Goal: Task Accomplishment & Management: Complete application form

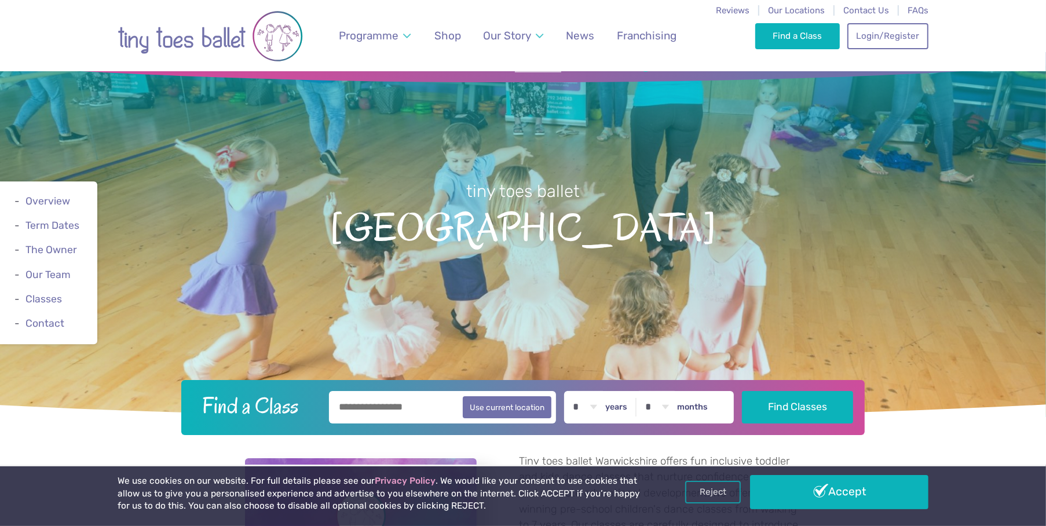
scroll to position [58, 0]
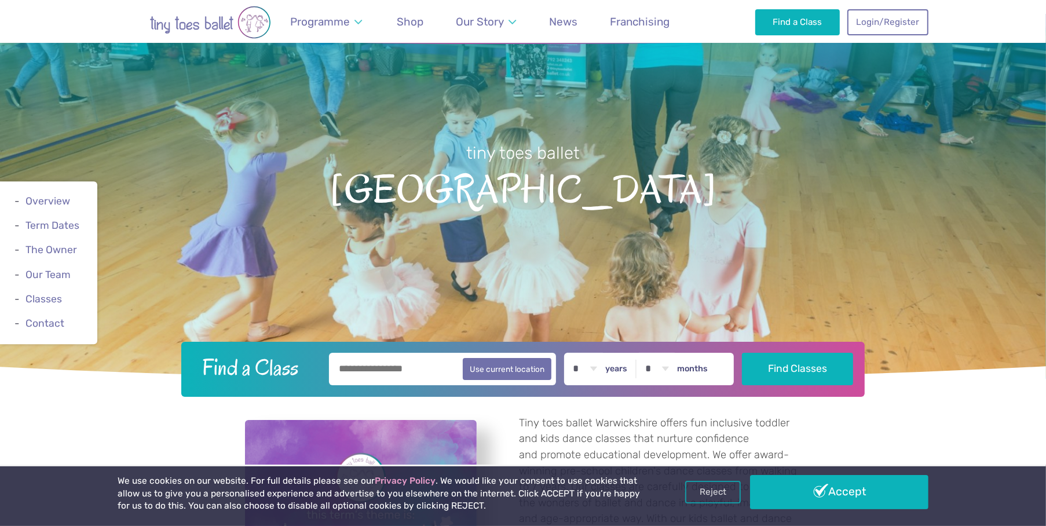
click at [378, 374] on input "text" at bounding box center [442, 369] width 227 height 32
type input "*****"
click at [600, 366] on select "* * * * * * * * * * ** ** **" at bounding box center [585, 369] width 36 height 32
select select "*"
click at [575, 353] on select "* * * * * * * * * * ** ** **" at bounding box center [585, 369] width 36 height 32
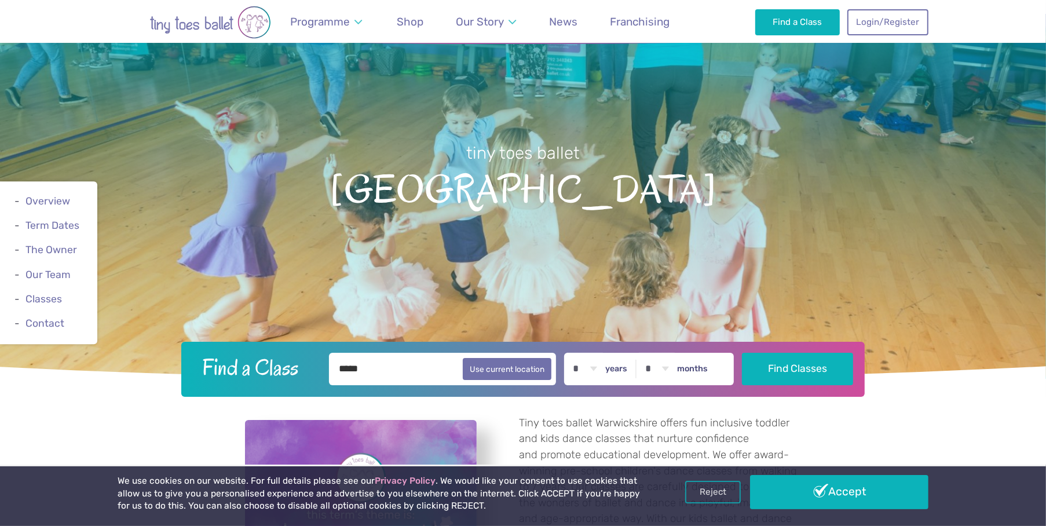
click at [671, 370] on select "* * * * * * * * * * ** **" at bounding box center [657, 369] width 36 height 32
select select "*"
click at [648, 353] on select "* * * * * * * * * * ** **" at bounding box center [657, 369] width 36 height 32
click at [810, 366] on button "Find Classes" at bounding box center [798, 368] width 112 height 32
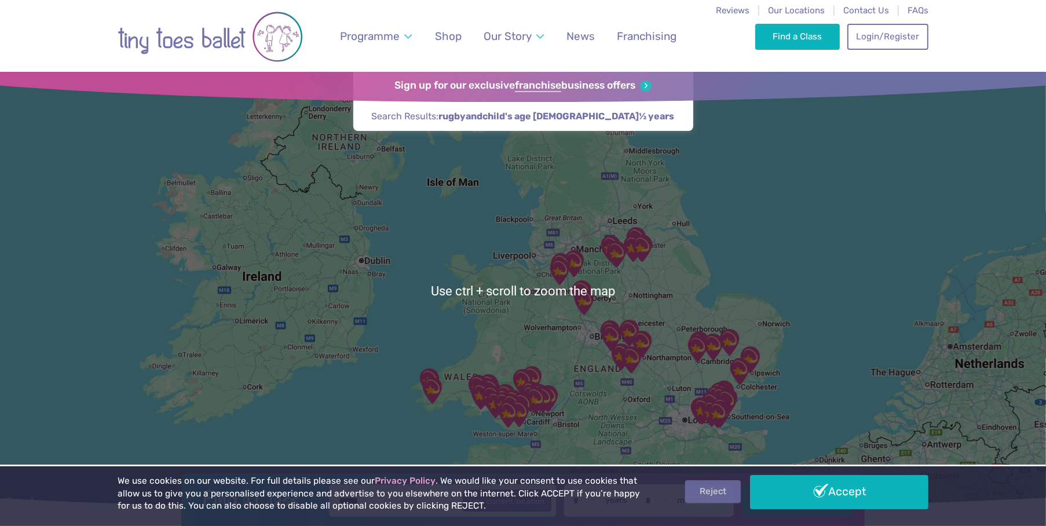
click at [713, 489] on link "Reject" at bounding box center [713, 491] width 56 height 22
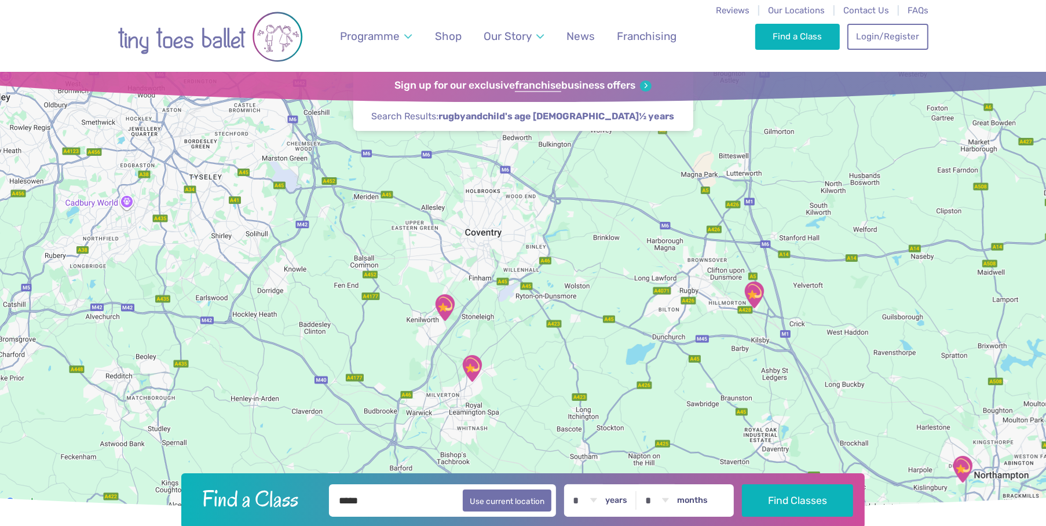
click at [446, 309] on img "Kenilworth School" at bounding box center [444, 307] width 29 height 29
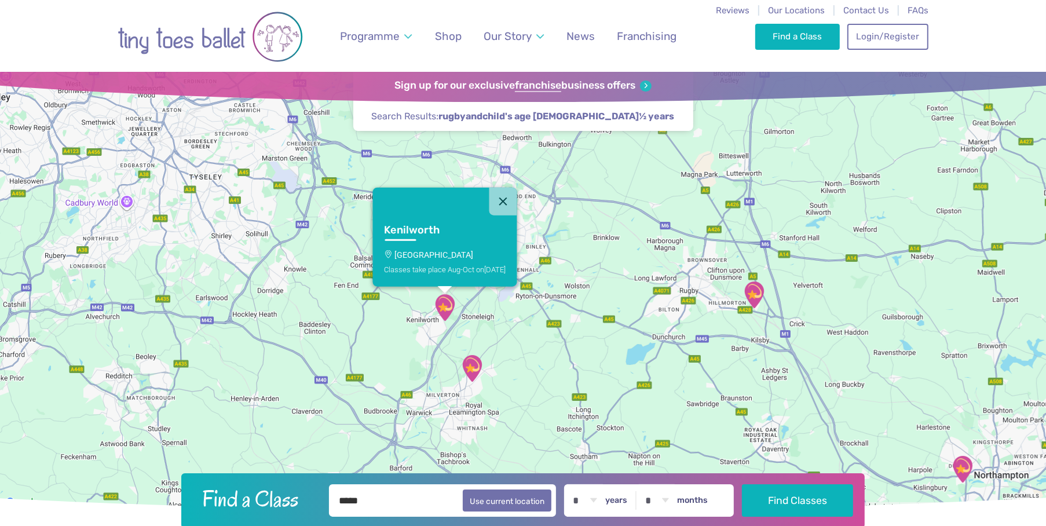
click at [443, 309] on img "Kenilworth School" at bounding box center [444, 307] width 29 height 29
click at [414, 230] on h3 "Kenilworth" at bounding box center [434, 230] width 101 height 13
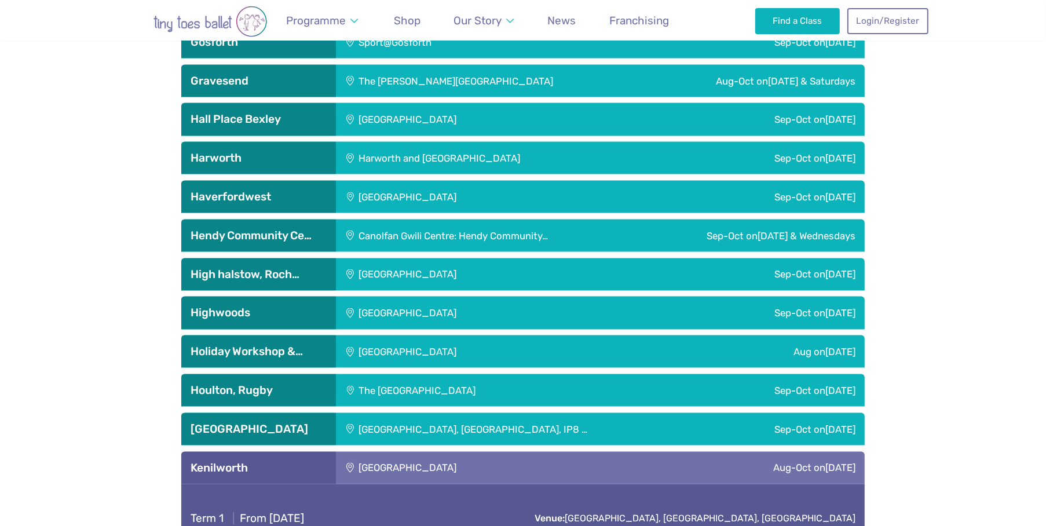
scroll to position [2004, 0]
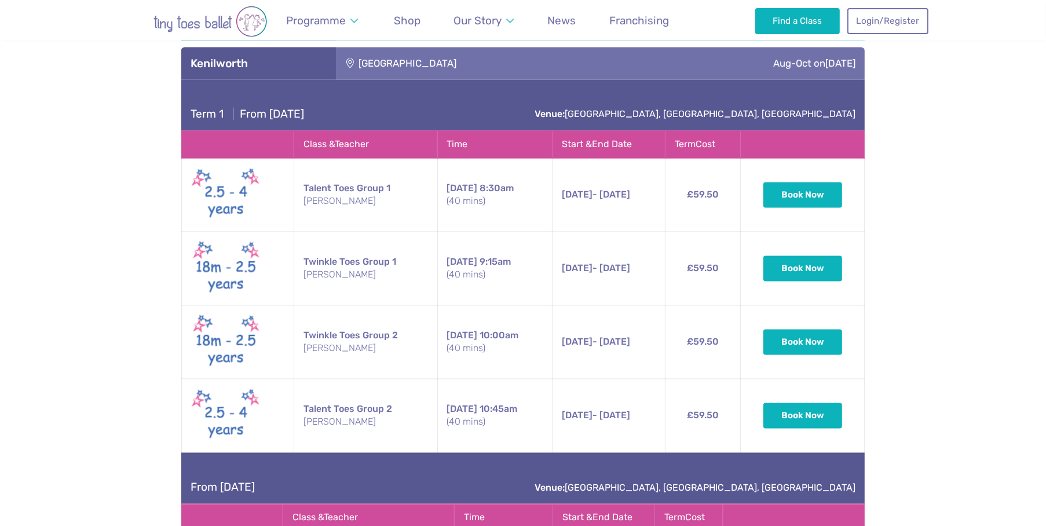
click at [415, 59] on div "[GEOGRAPHIC_DATA]" at bounding box center [484, 64] width 297 height 32
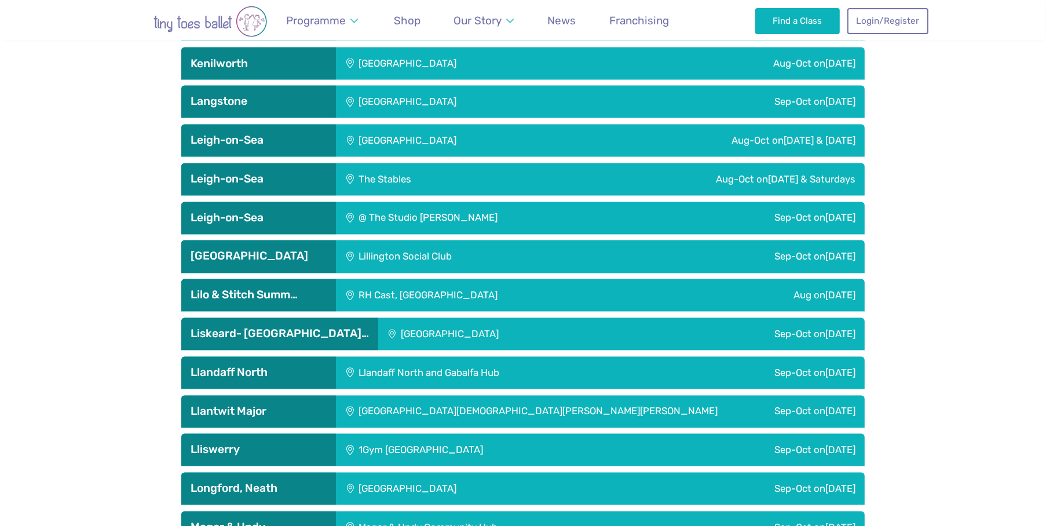
click at [415, 59] on div "[GEOGRAPHIC_DATA]" at bounding box center [484, 64] width 297 height 32
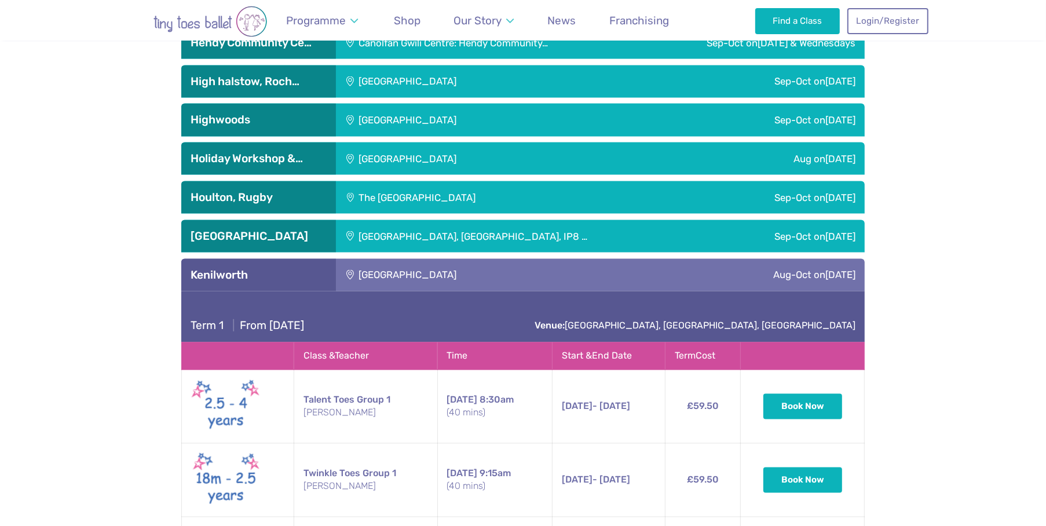
scroll to position [1791, 0]
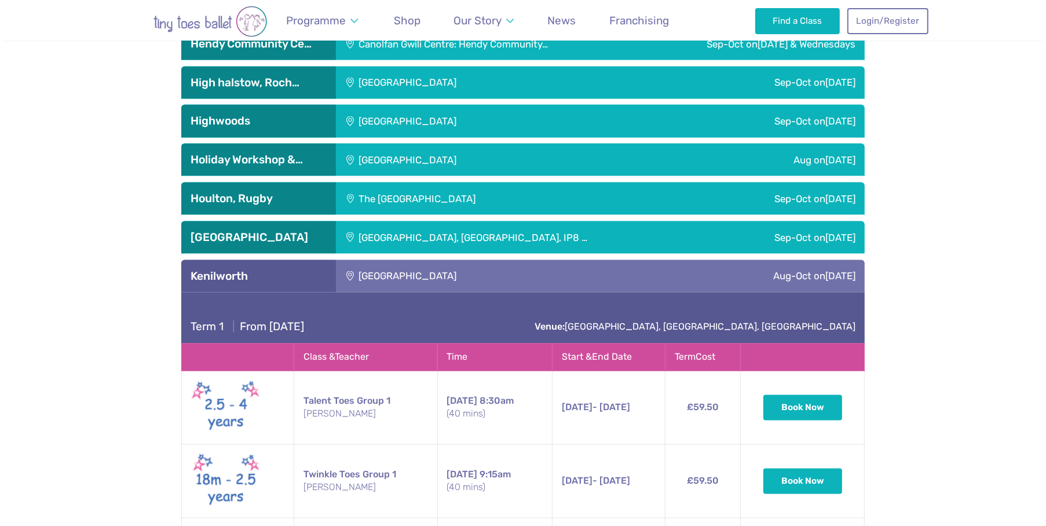
click at [408, 279] on div "[GEOGRAPHIC_DATA]" at bounding box center [484, 276] width 297 height 32
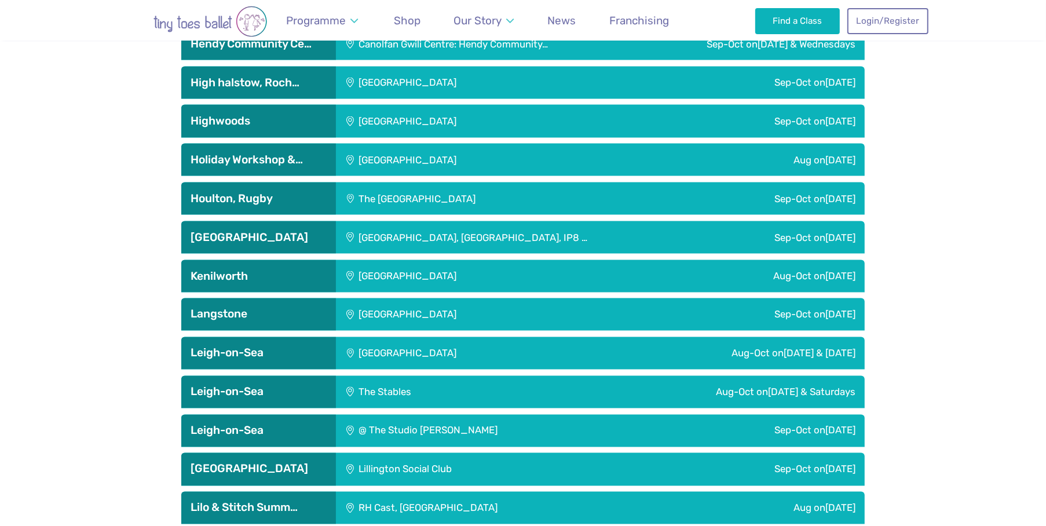
click at [399, 200] on div "The [GEOGRAPHIC_DATA]" at bounding box center [494, 199] width 317 height 32
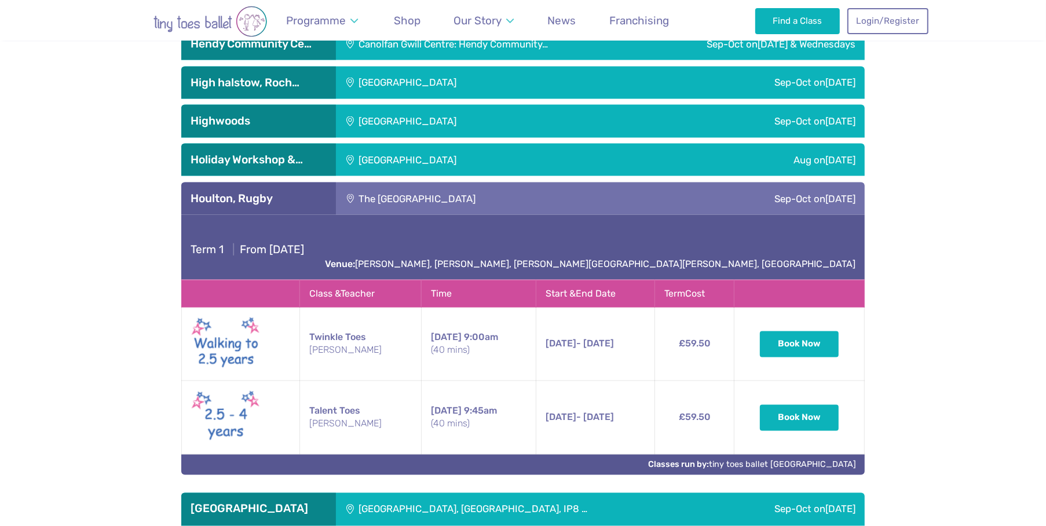
click at [399, 201] on div "The [GEOGRAPHIC_DATA]" at bounding box center [494, 199] width 317 height 32
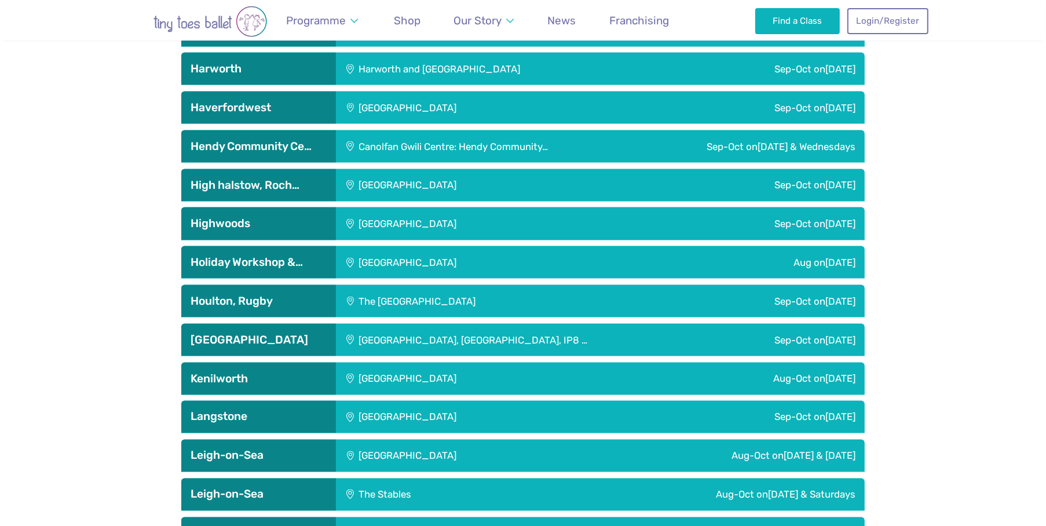
scroll to position [1695, 0]
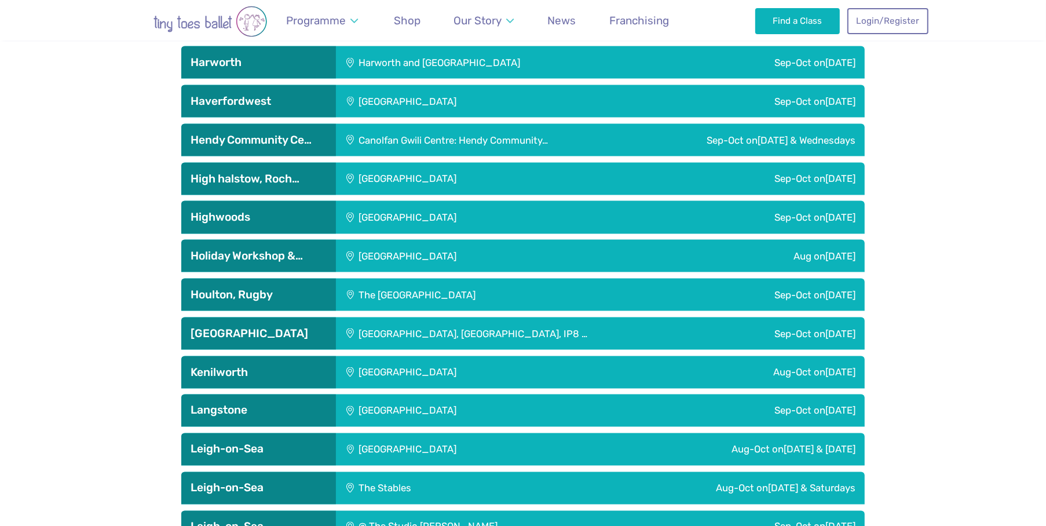
click at [360, 374] on div "[GEOGRAPHIC_DATA]" at bounding box center [484, 372] width 297 height 32
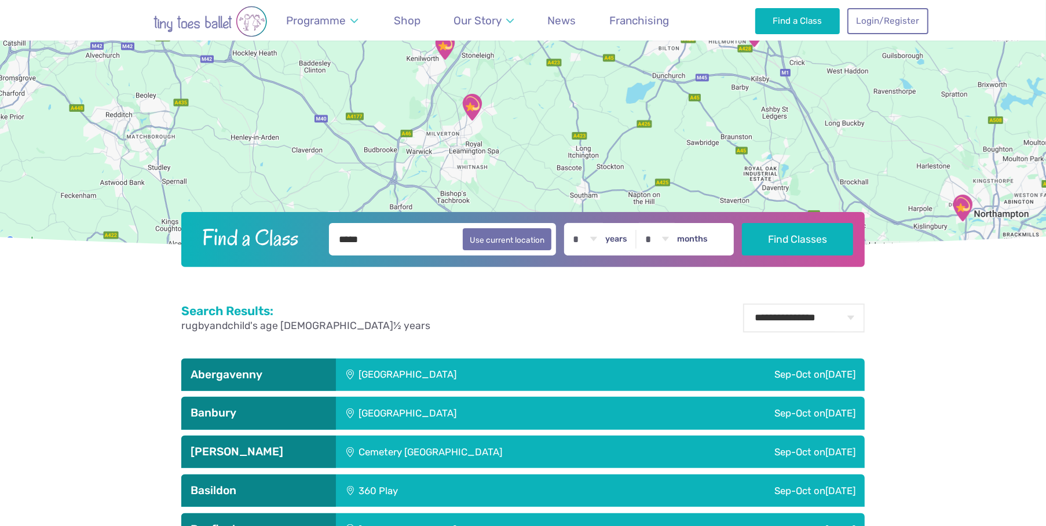
scroll to position [247, 0]
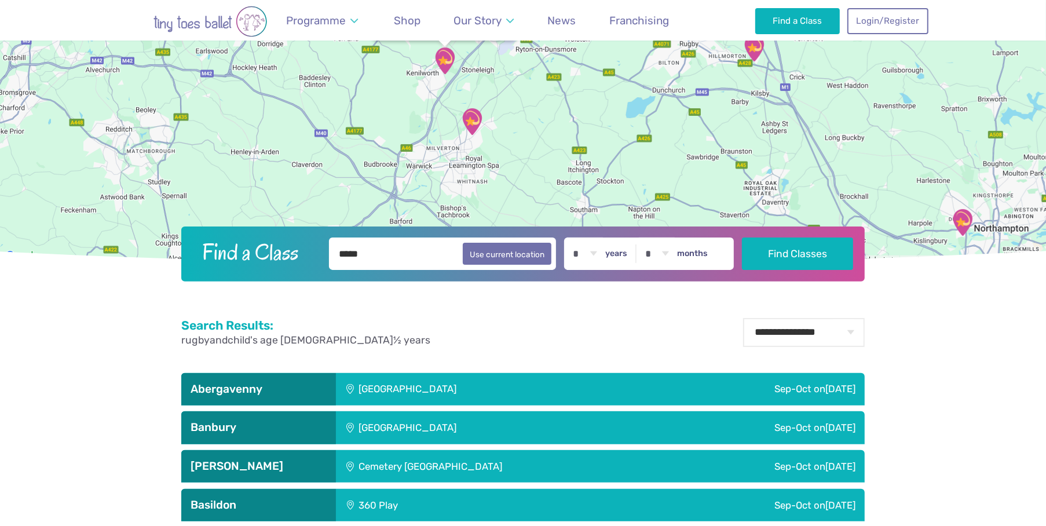
click at [670, 254] on select "* * * * * * * * * * ** **" at bounding box center [657, 254] width 36 height 32
select select "*"
click at [648, 238] on select "* * * * * * * * * * ** **" at bounding box center [657, 254] width 36 height 32
click at [815, 251] on button "Find Classes" at bounding box center [798, 253] width 112 height 32
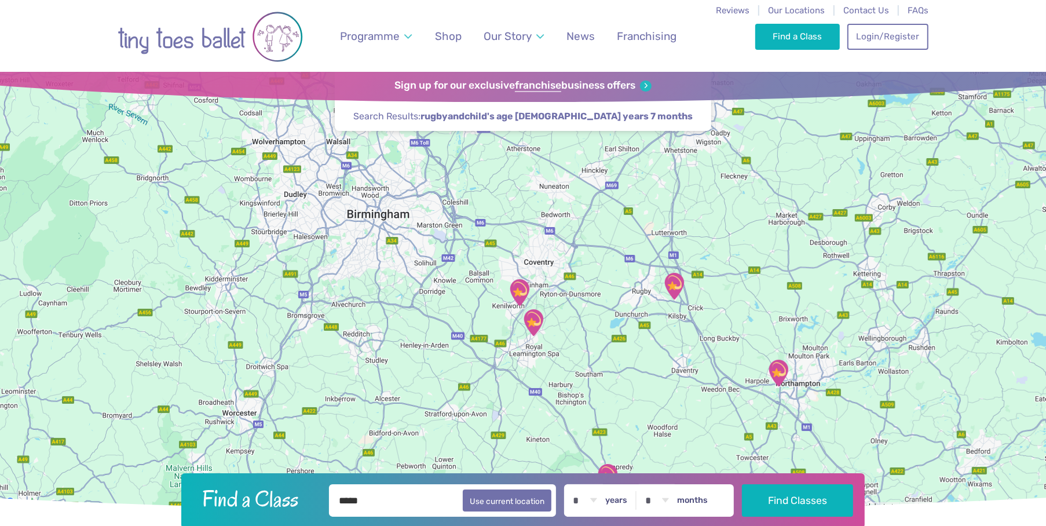
click at [538, 324] on img "Lillington Social Club" at bounding box center [533, 322] width 29 height 29
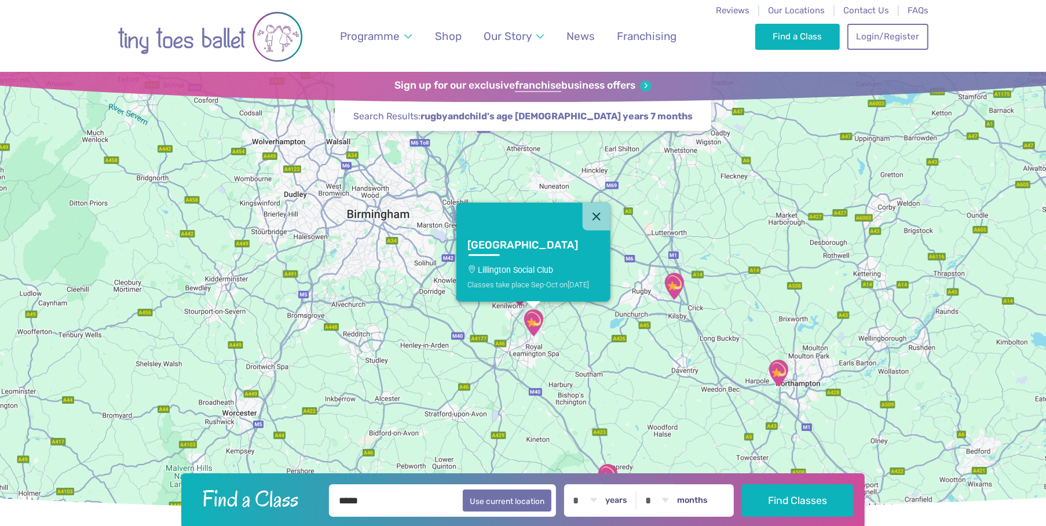
click at [530, 270] on p "Lillington Social Club" at bounding box center [534, 269] width 132 height 9
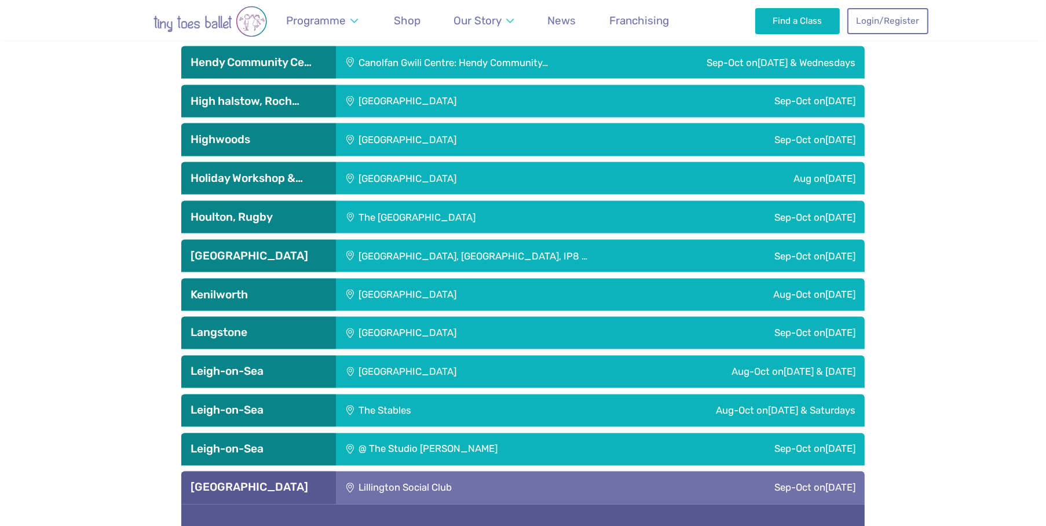
scroll to position [1753, 0]
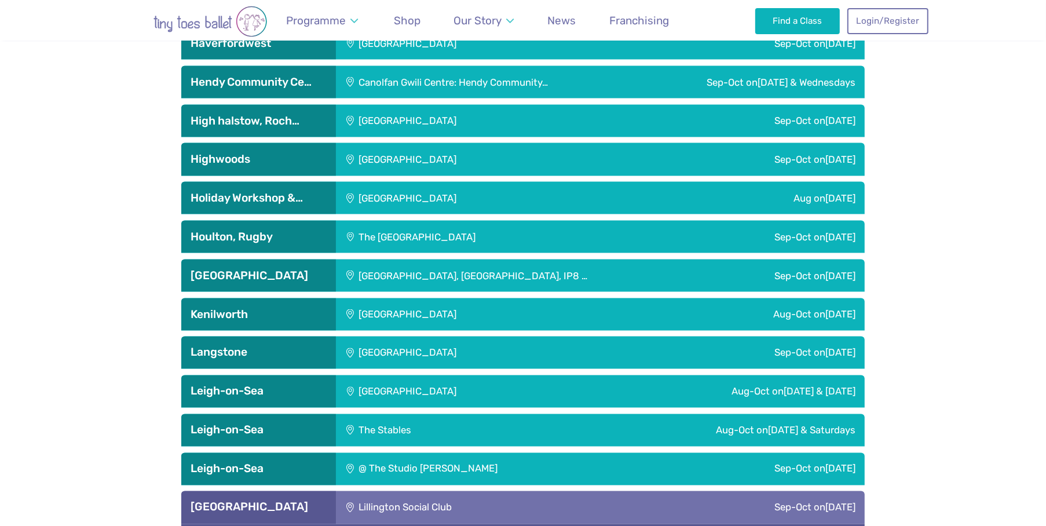
click at [398, 312] on div "[GEOGRAPHIC_DATA]" at bounding box center [484, 314] width 297 height 32
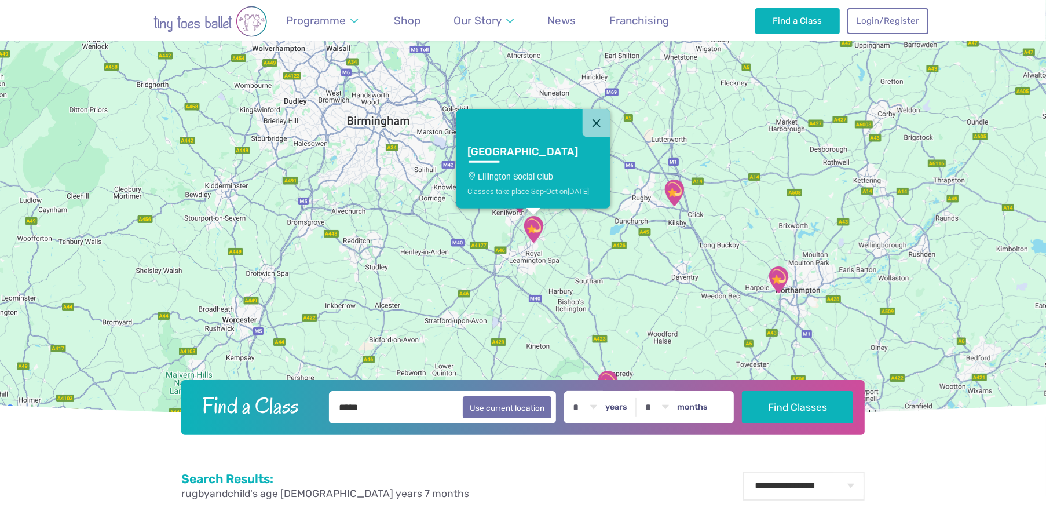
scroll to position [93, 0]
click at [677, 192] on img "The Barn Community Centre" at bounding box center [674, 193] width 29 height 29
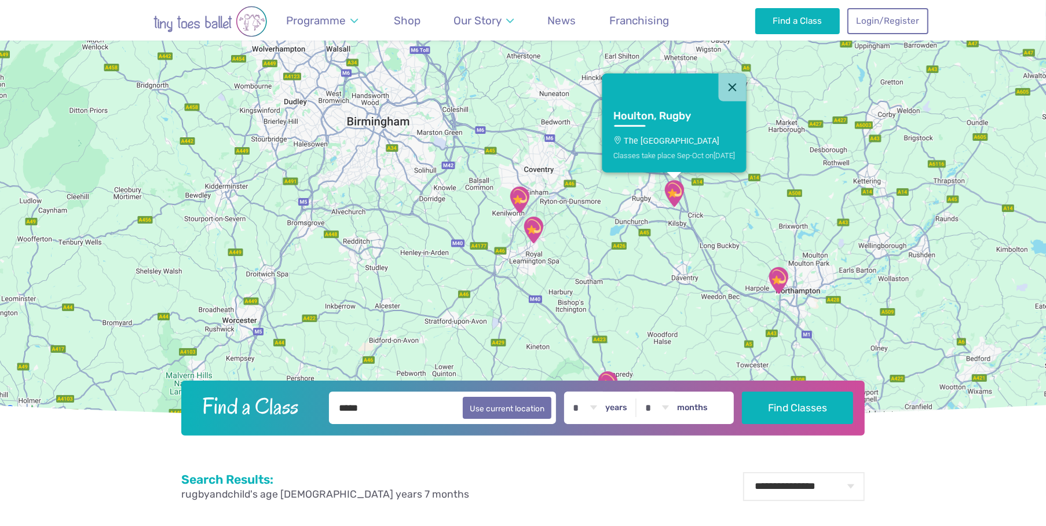
click at [669, 136] on p "The [GEOGRAPHIC_DATA]" at bounding box center [675, 140] width 122 height 9
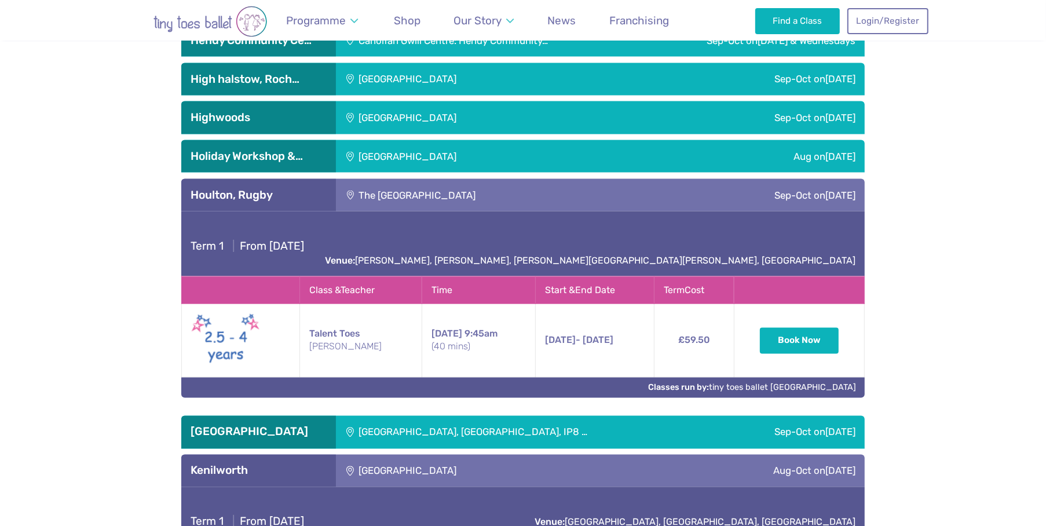
scroll to position [1791, 0]
